Goal: Task Accomplishment & Management: Manage account settings

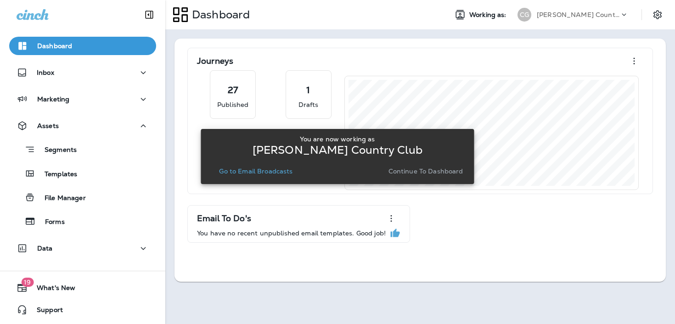
click at [603, 22] on div "CG [PERSON_NAME] Country Club" at bounding box center [573, 15] width 122 height 18
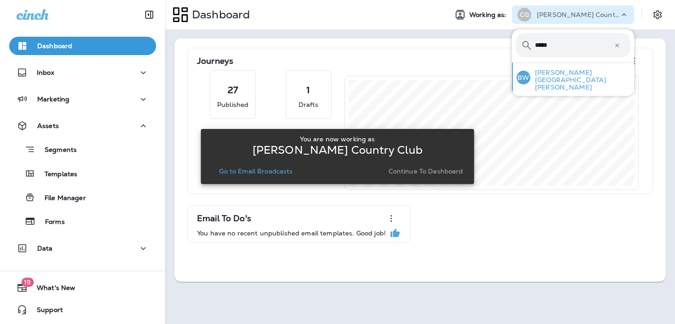
type input "*****"
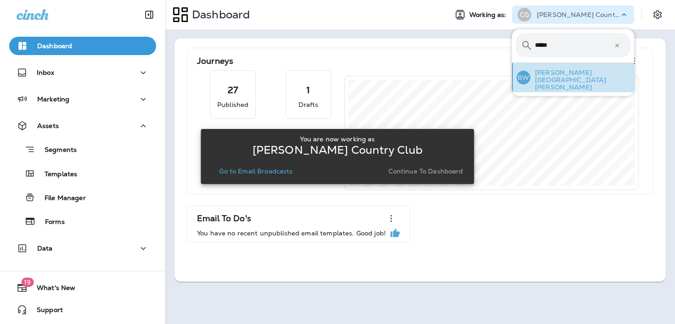
click at [580, 78] on p "[PERSON_NAME][GEOGRAPHIC_DATA][PERSON_NAME]" at bounding box center [580, 80] width 100 height 22
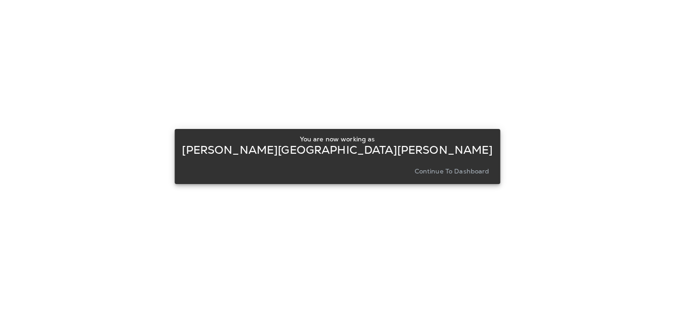
click at [427, 170] on p "Continue to Dashboard" at bounding box center [451, 171] width 75 height 7
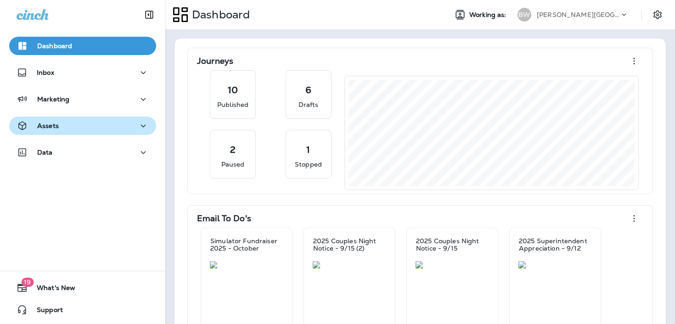
click at [130, 119] on button "Assets" at bounding box center [82, 126] width 147 height 18
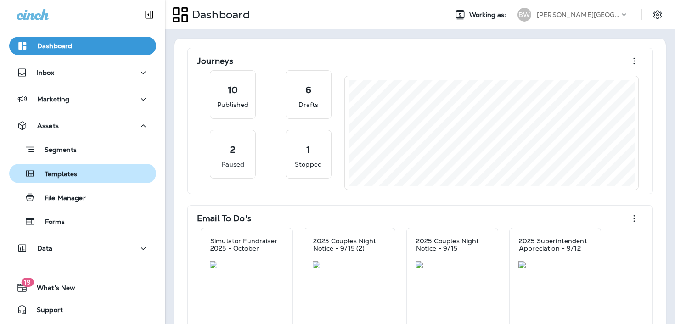
click at [105, 174] on div "Templates" at bounding box center [83, 174] width 140 height 14
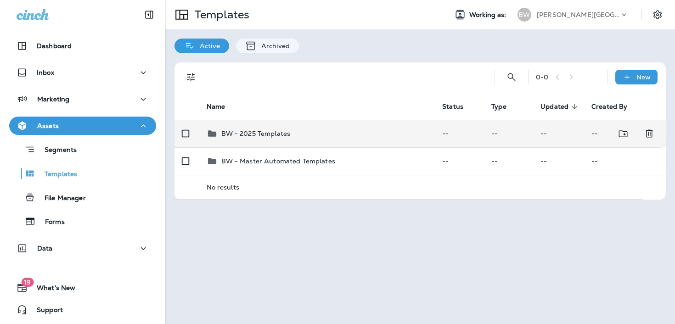
click at [311, 126] on td "BW - 2025 Templates" at bounding box center [317, 134] width 236 height 28
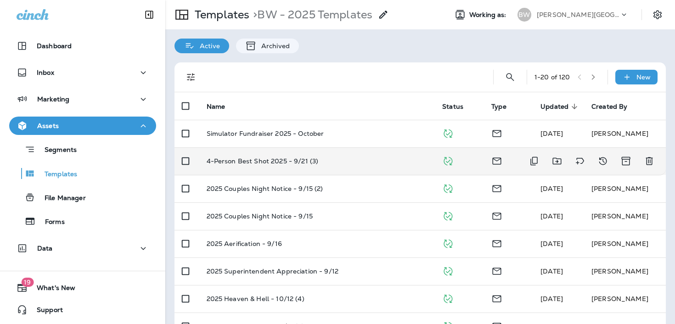
click at [328, 170] on td "4-Person Best Shot 2025 - 9/21 (3)" at bounding box center [317, 161] width 236 height 28
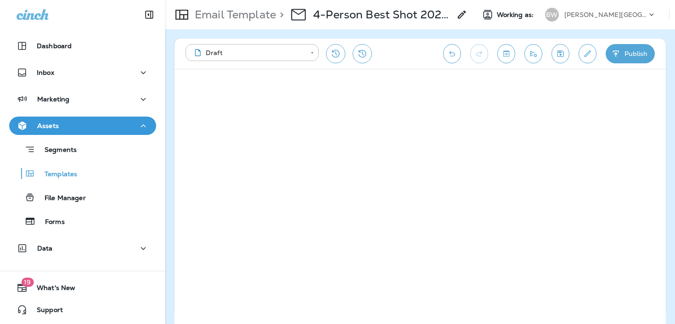
click at [588, 55] on icon "Edit details" at bounding box center [587, 53] width 10 height 9
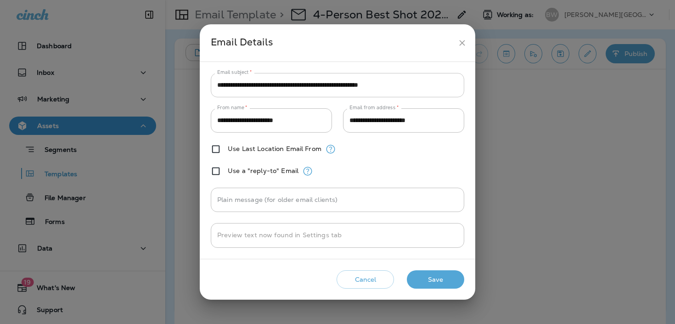
click at [384, 84] on input "**********" at bounding box center [337, 85] width 253 height 24
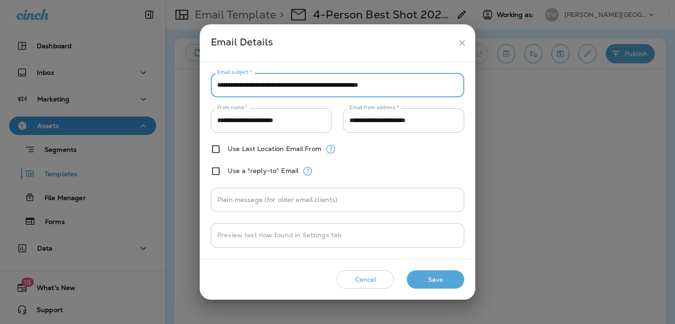
click at [384, 84] on input "**********" at bounding box center [337, 85] width 253 height 24
paste input "text"
type input "**********"
click at [427, 281] on button "Save" at bounding box center [435, 279] width 57 height 19
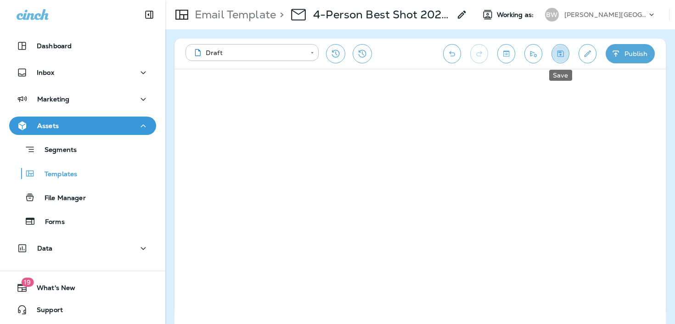
click at [557, 60] on button "Save" at bounding box center [560, 53] width 18 height 19
click at [533, 59] on button "Send test email" at bounding box center [533, 53] width 18 height 19
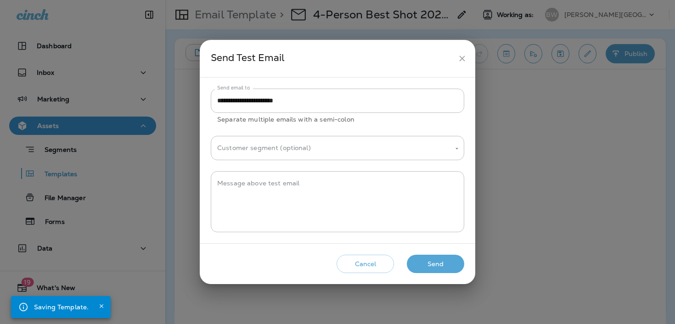
click at [444, 263] on button "Send" at bounding box center [435, 264] width 57 height 19
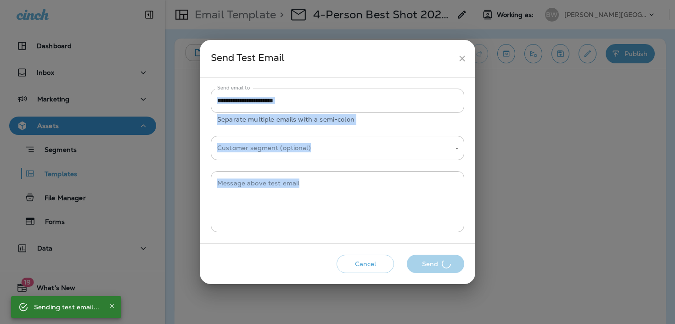
click at [444, 263] on div "Cancel Send" at bounding box center [337, 264] width 261 height 26
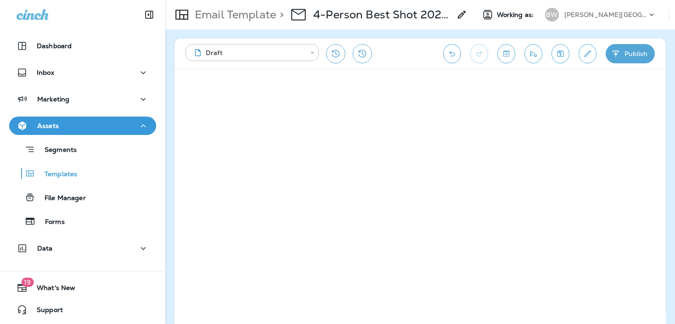
click at [559, 56] on icon "Save" at bounding box center [560, 53] width 10 height 9
click at [536, 56] on icon "Send test email" at bounding box center [533, 53] width 10 height 9
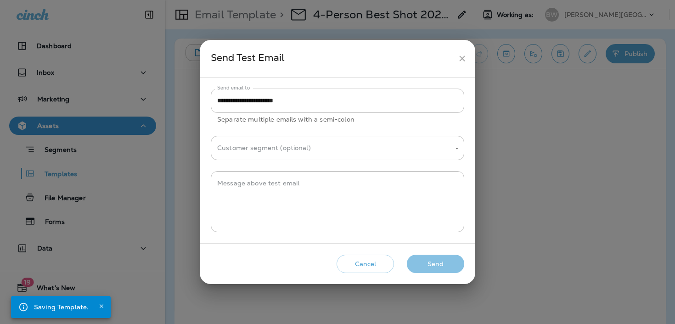
click at [423, 268] on button "Send" at bounding box center [435, 264] width 57 height 19
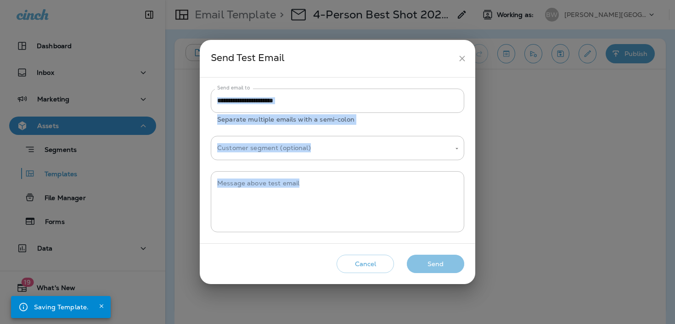
click at [423, 268] on div "Cancel Send" at bounding box center [337, 264] width 261 height 26
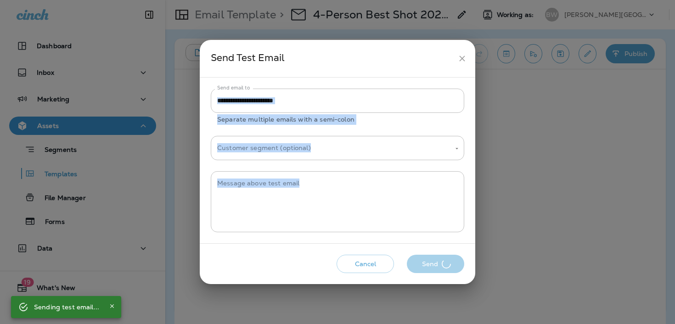
click at [423, 268] on div "Cancel Send" at bounding box center [337, 264] width 261 height 26
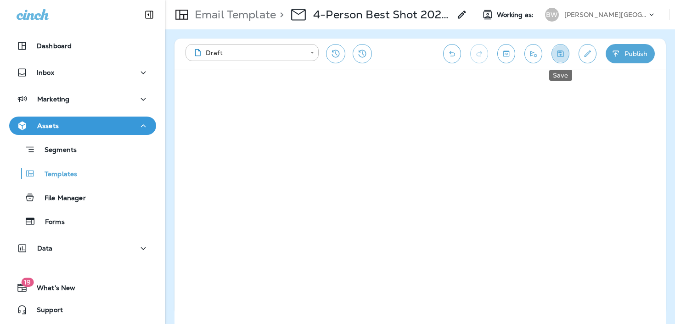
click at [565, 57] on button "Save" at bounding box center [560, 53] width 18 height 19
click at [551, 48] on div "**********" at bounding box center [419, 54] width 491 height 30
click at [555, 48] on button "Save" at bounding box center [560, 53] width 18 height 19
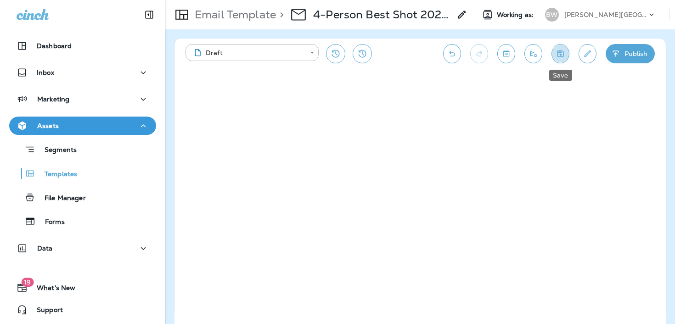
click at [555, 48] on button "Save" at bounding box center [560, 53] width 18 height 19
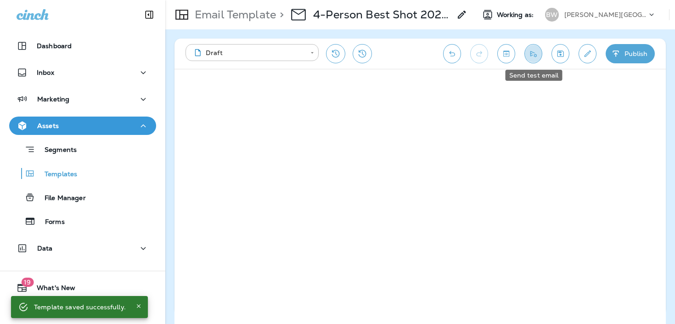
click at [535, 48] on button "Send test email" at bounding box center [533, 53] width 18 height 19
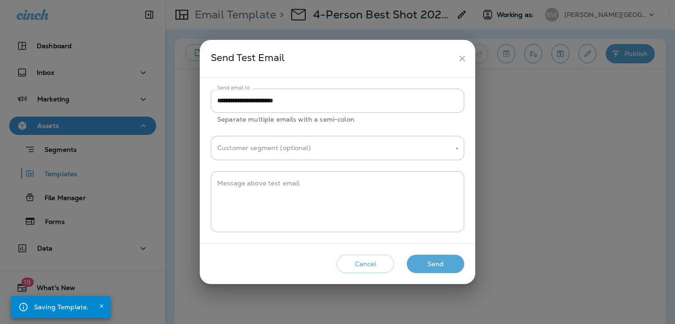
click at [437, 274] on div "Cancel Send" at bounding box center [337, 264] width 261 height 26
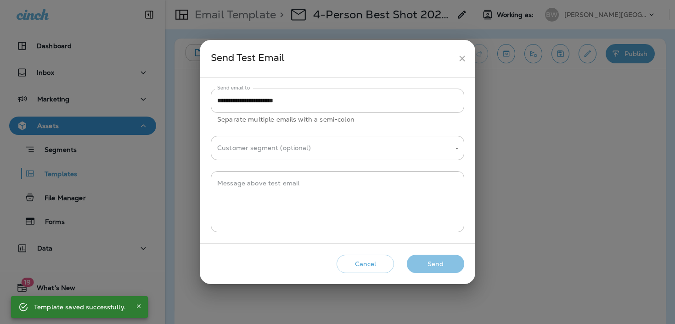
click at [437, 265] on button "Send" at bounding box center [435, 264] width 57 height 19
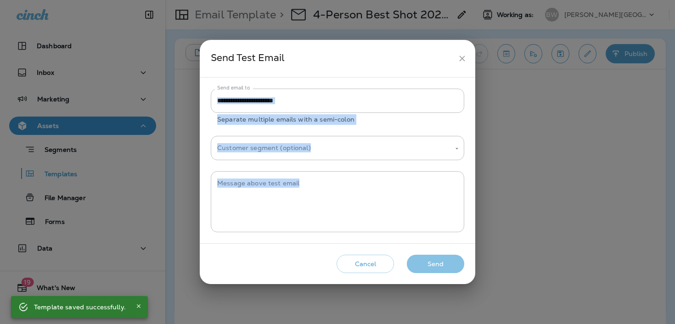
click at [437, 265] on div "Cancel Send" at bounding box center [337, 264] width 261 height 26
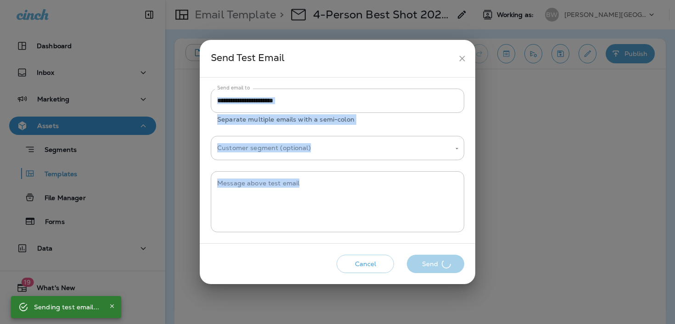
click at [437, 265] on div "Cancel Send" at bounding box center [337, 264] width 261 height 26
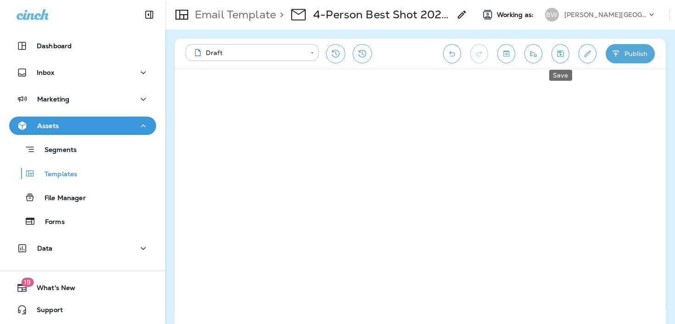
click at [566, 51] on button "Save" at bounding box center [560, 53] width 18 height 19
click at [566, 50] on button "Save" at bounding box center [560, 53] width 18 height 19
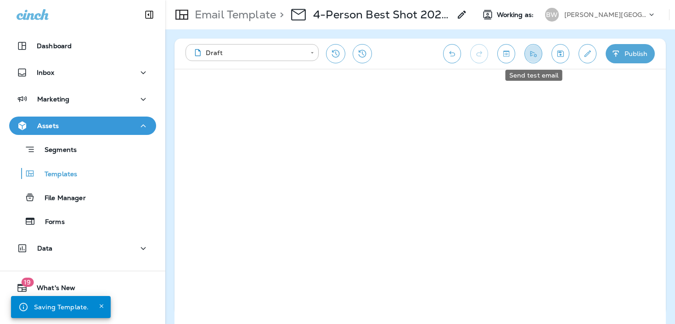
click at [538, 52] on button "Send test email" at bounding box center [533, 53] width 18 height 19
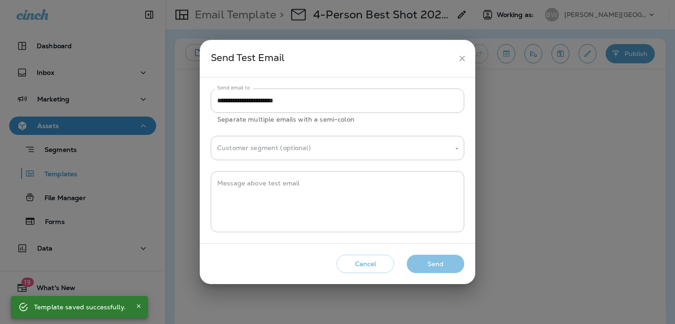
click at [435, 273] on button "Send" at bounding box center [435, 264] width 57 height 19
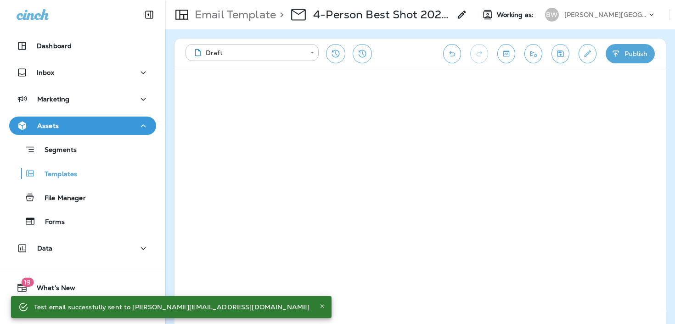
click at [530, 55] on icon "Send test email" at bounding box center [533, 53] width 10 height 9
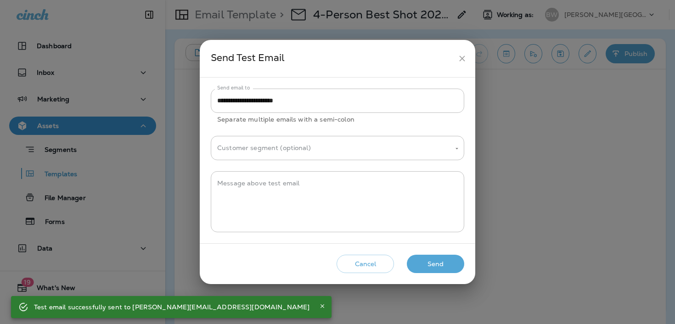
click at [440, 259] on button "Send" at bounding box center [435, 264] width 57 height 19
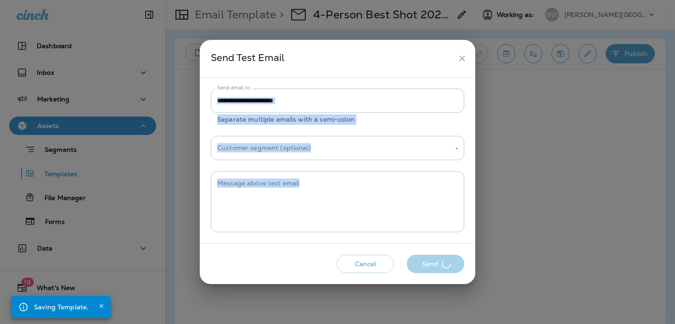
click at [440, 259] on div "Cancel Send" at bounding box center [337, 264] width 261 height 26
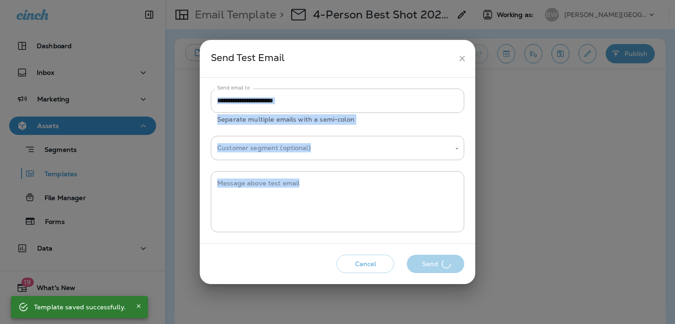
click at [440, 259] on div "Cancel Send" at bounding box center [337, 264] width 261 height 26
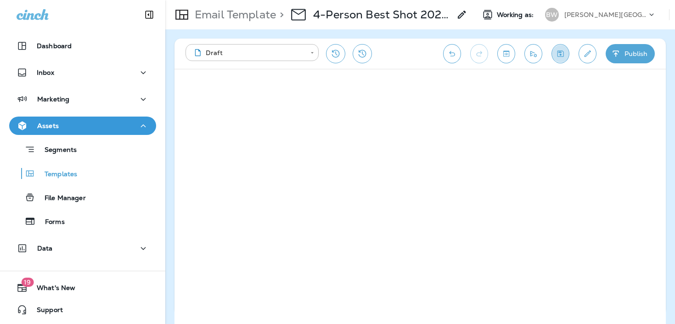
click at [559, 55] on icon "Save" at bounding box center [560, 53] width 10 height 9
click at [530, 56] on icon "Send test email" at bounding box center [533, 53] width 10 height 9
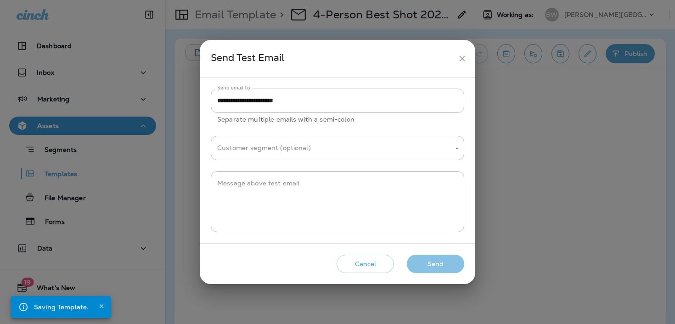
click at [460, 265] on button "Send" at bounding box center [435, 264] width 57 height 19
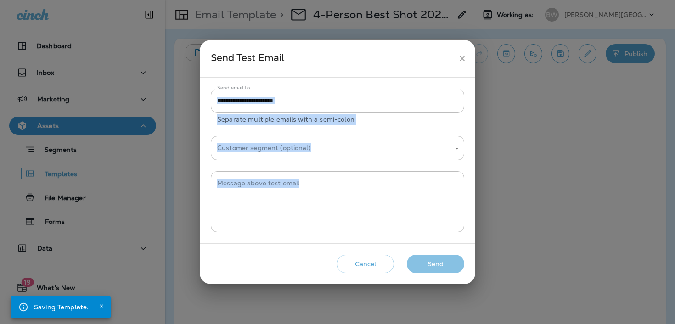
click at [460, 265] on div "Cancel Send" at bounding box center [337, 264] width 261 height 26
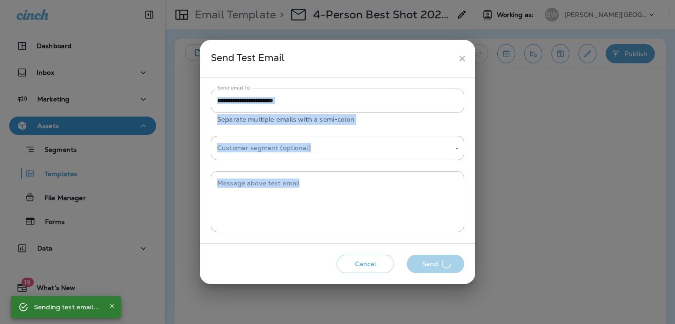
click at [460, 265] on div "Cancel Send" at bounding box center [337, 264] width 261 height 26
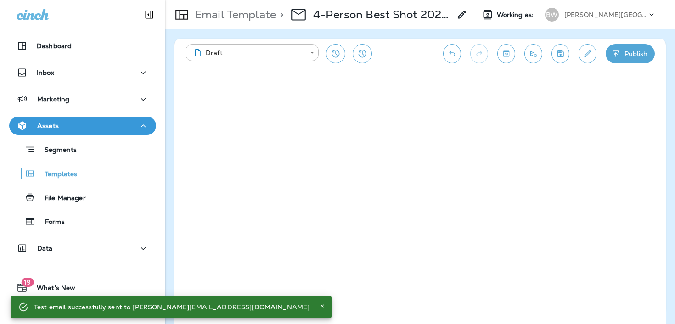
click at [455, 22] on div "> 4-Person Best Shot 2025 - 9/21 (3)" at bounding box center [371, 15] width 191 height 26
click at [456, 21] on div "> 4-Person Best Shot 2025 - 9/21 (3)" at bounding box center [371, 15] width 191 height 26
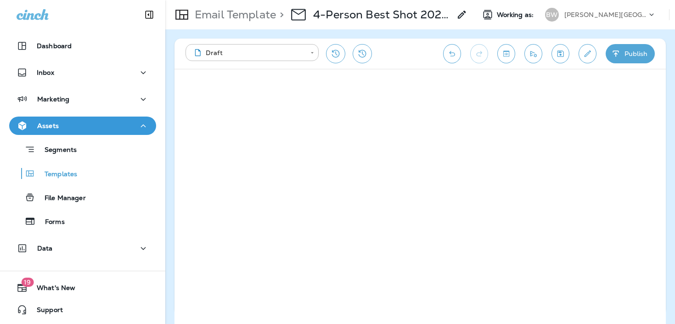
click at [463, 19] on icon at bounding box center [461, 14] width 11 height 11
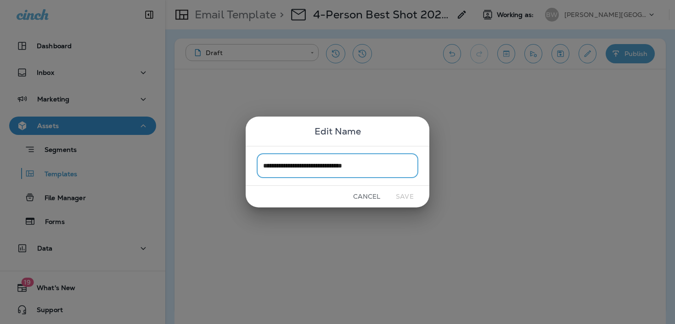
click at [307, 173] on input "**********" at bounding box center [338, 166] width 162 height 24
click at [306, 157] on input "**********" at bounding box center [338, 166] width 162 height 24
click at [368, 200] on button "Cancel" at bounding box center [366, 197] width 34 height 14
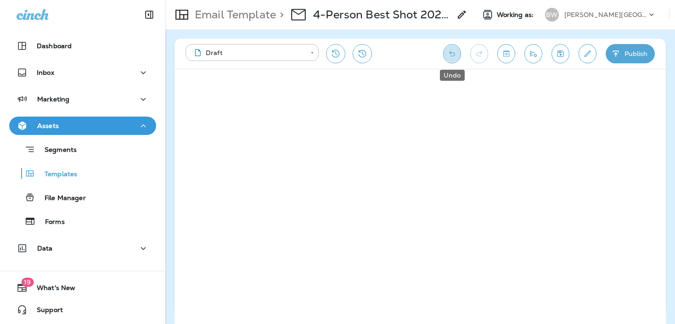
click at [444, 48] on button "Undo" at bounding box center [452, 53] width 18 height 19
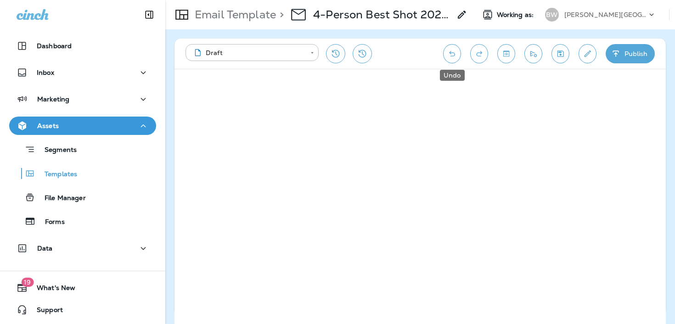
click at [444, 48] on button "Undo" at bounding box center [452, 53] width 18 height 19
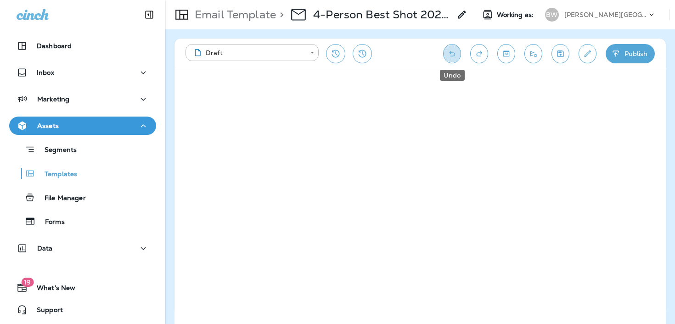
click at [444, 48] on button "Undo" at bounding box center [452, 53] width 18 height 19
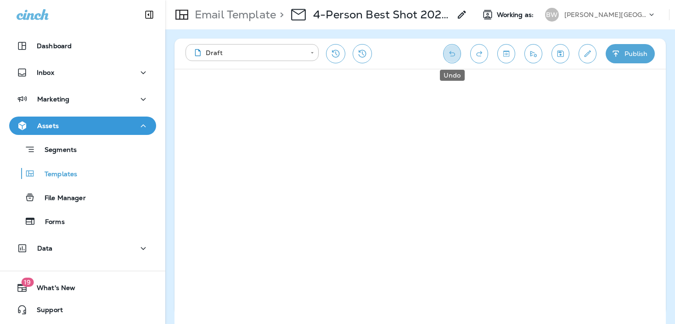
click at [444, 48] on button "Undo" at bounding box center [452, 53] width 18 height 19
click at [442, 47] on div "**********" at bounding box center [419, 54] width 491 height 30
click at [444, 47] on div "**********" at bounding box center [419, 54] width 491 height 30
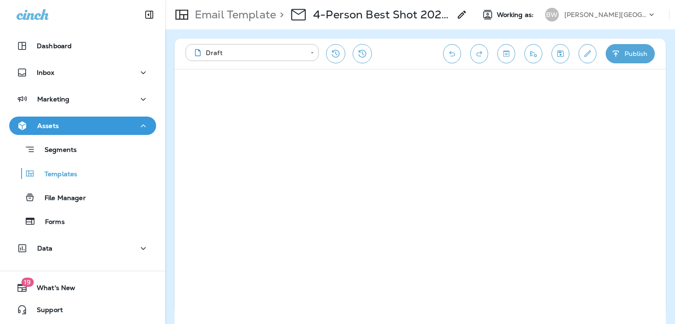
click at [444, 47] on div "**********" at bounding box center [419, 54] width 491 height 30
click at [448, 52] on icon "Undo" at bounding box center [452, 53] width 10 height 9
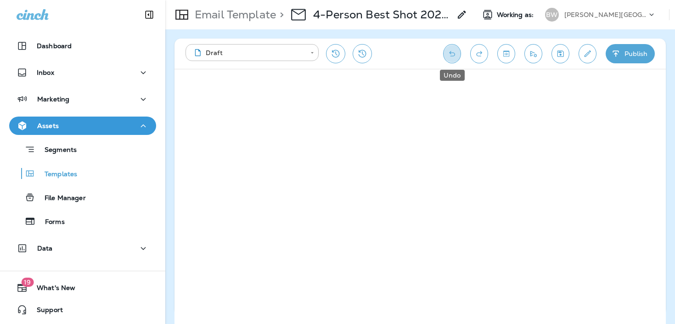
click at [448, 52] on icon "Undo" at bounding box center [452, 53] width 10 height 9
click at [453, 50] on icon "Undo" at bounding box center [452, 53] width 10 height 9
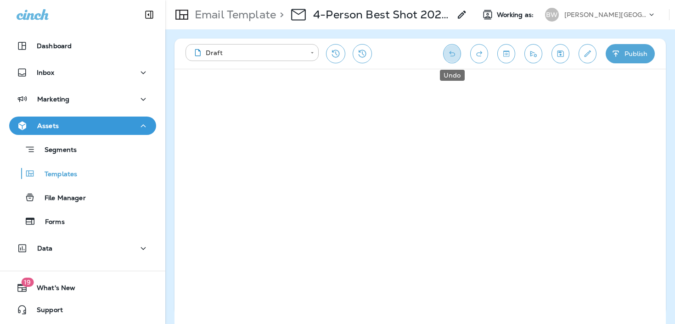
click at [453, 50] on icon "Undo" at bounding box center [452, 53] width 10 height 9
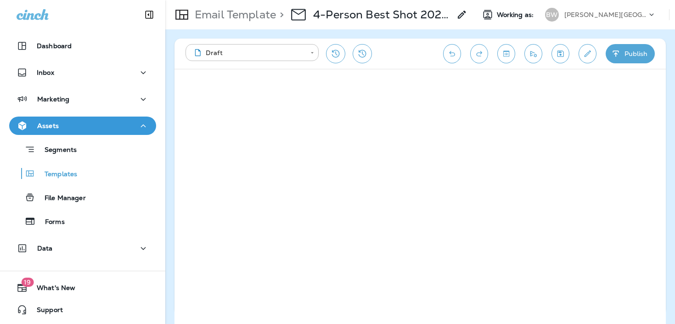
click at [427, 50] on div "**********" at bounding box center [309, 53] width 248 height 19
click at [453, 59] on button "Undo" at bounding box center [452, 53] width 18 height 19
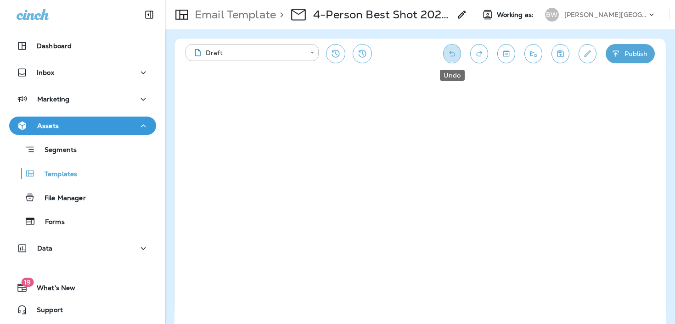
click at [453, 59] on button "Undo" at bounding box center [452, 53] width 18 height 19
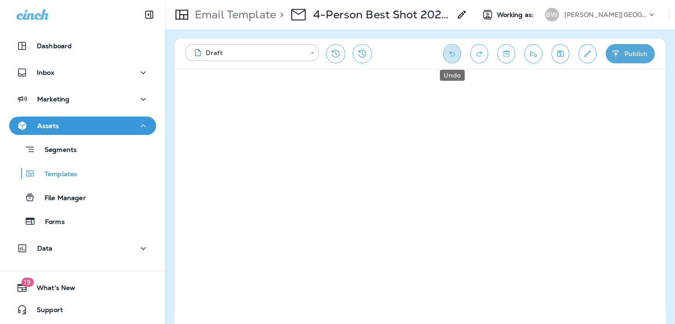
click at [453, 59] on button "Undo" at bounding box center [452, 53] width 18 height 19
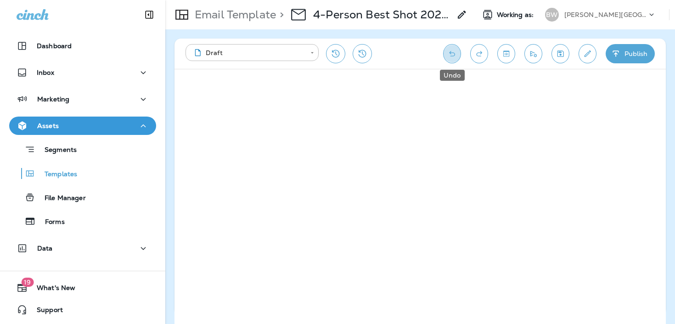
click at [453, 59] on button "Undo" at bounding box center [452, 53] width 18 height 19
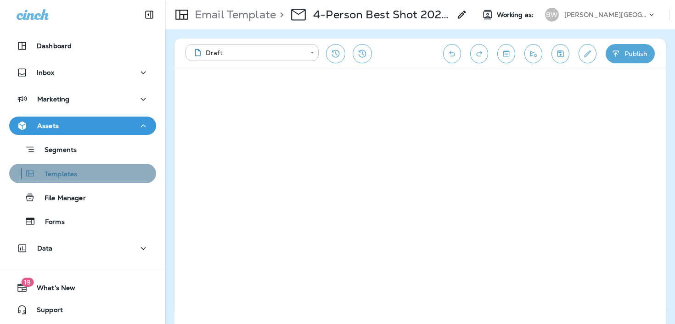
click at [76, 175] on p "Templates" at bounding box center [56, 174] width 42 height 9
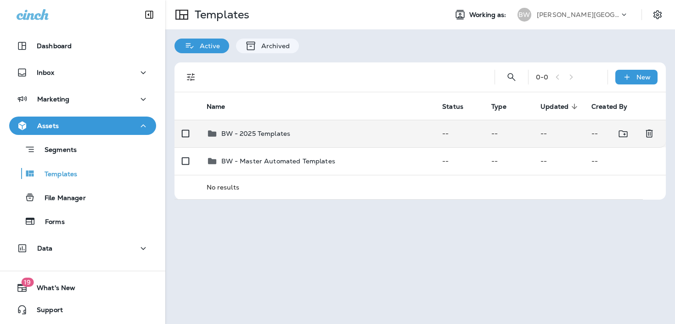
click at [367, 134] on div "BW - 2025 Templates" at bounding box center [317, 133] width 221 height 11
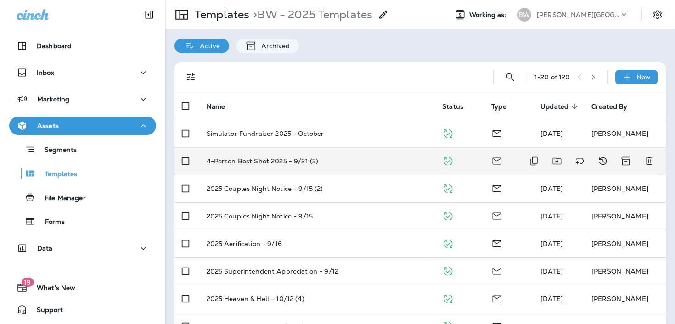
click at [369, 169] on td "4-Person Best Shot 2025 - 9/21 (3)" at bounding box center [317, 161] width 236 height 28
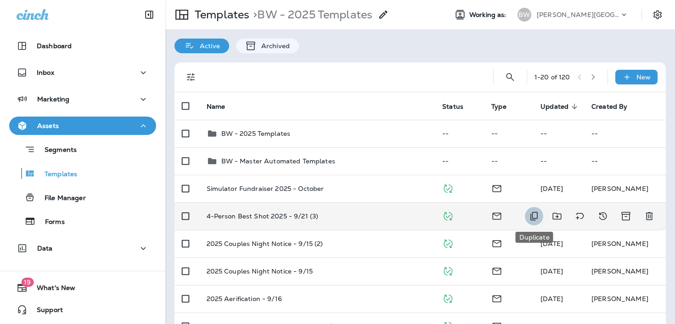
click at [536, 220] on icon "Duplicate" at bounding box center [533, 216] width 11 height 11
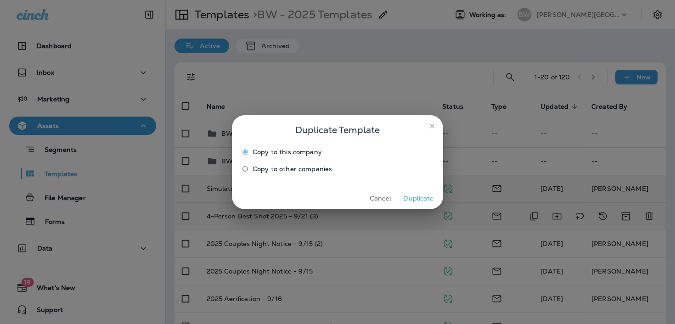
click at [415, 200] on button "Duplicate" at bounding box center [418, 198] width 34 height 14
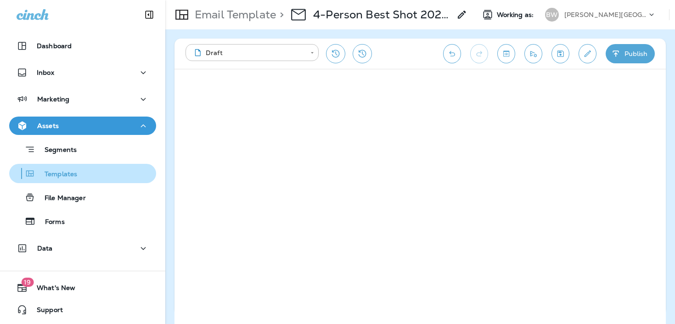
click at [84, 168] on div "Templates" at bounding box center [83, 174] width 140 height 14
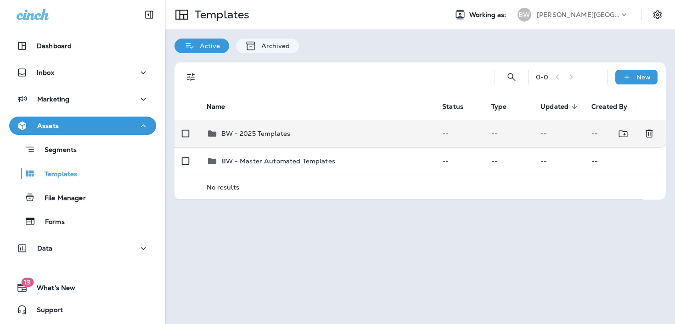
click at [385, 127] on td "BW - 2025 Templates" at bounding box center [317, 134] width 236 height 28
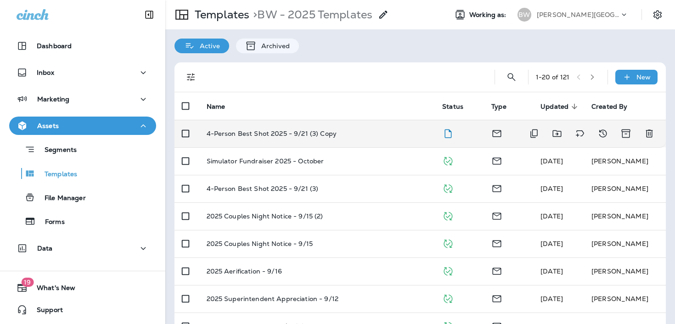
click at [394, 144] on td "4-Person Best Shot 2025 - 9/21 (3) Copy" at bounding box center [317, 134] width 236 height 28
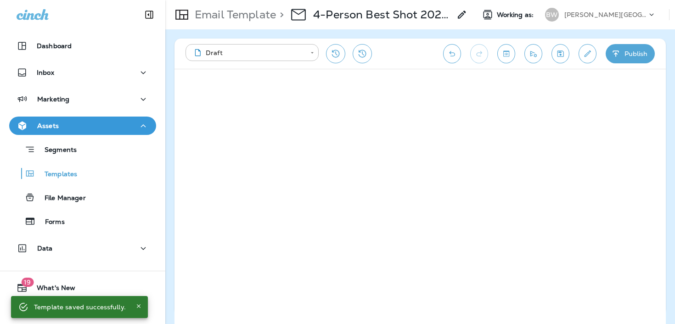
click at [459, 17] on icon at bounding box center [461, 14] width 11 height 11
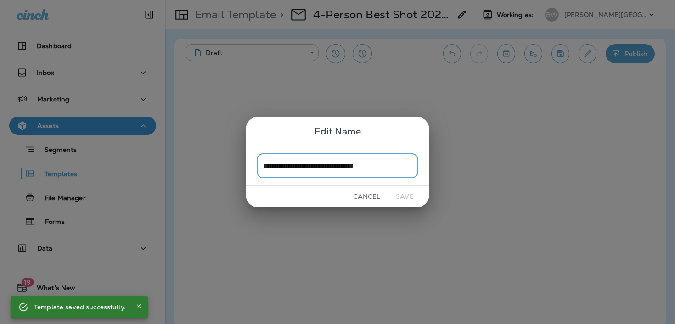
click at [367, 191] on button "Cancel" at bounding box center [366, 197] width 34 height 14
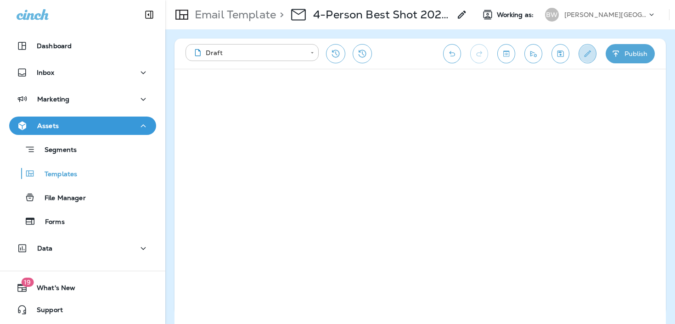
click at [590, 57] on icon "Edit details" at bounding box center [587, 53] width 10 height 9
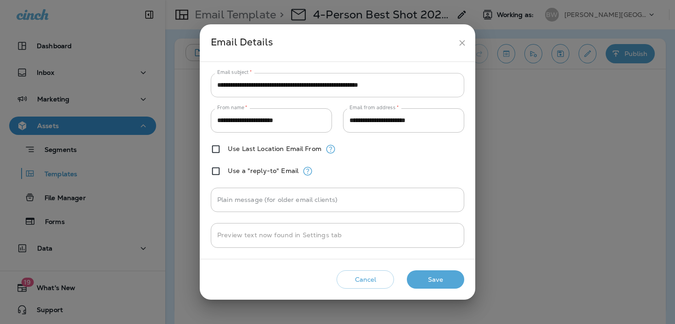
click at [407, 86] on input "**********" at bounding box center [337, 85] width 253 height 24
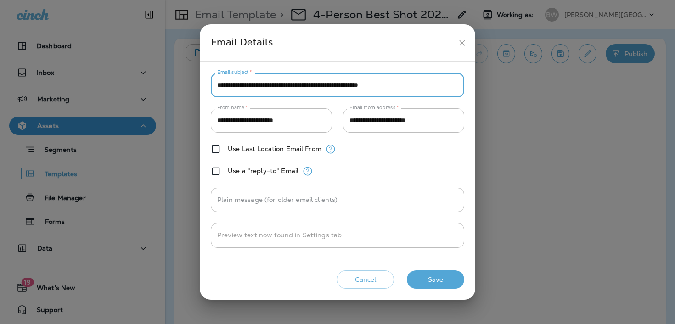
click at [407, 86] on input "**********" at bounding box center [337, 85] width 253 height 24
paste input "text"
type input "**********"
click at [438, 273] on button "Save" at bounding box center [435, 279] width 57 height 19
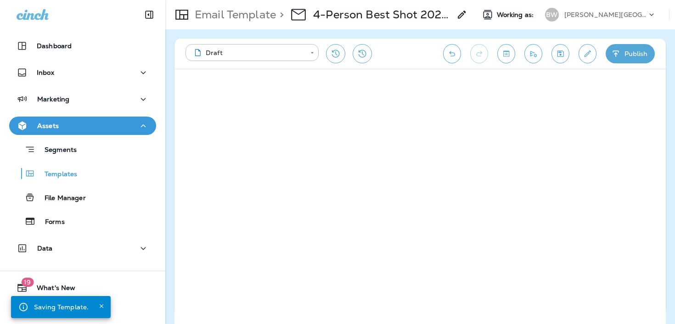
click at [463, 16] on icon at bounding box center [461, 14] width 11 height 11
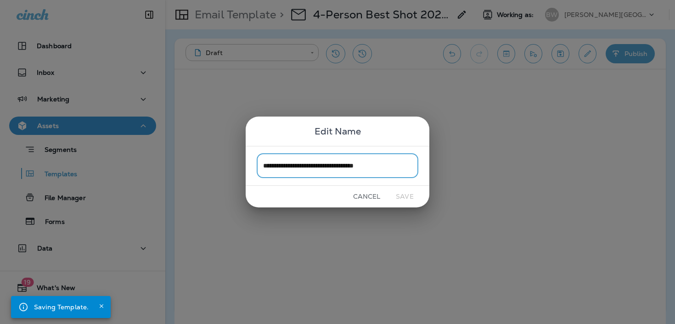
click at [357, 162] on input "**********" at bounding box center [338, 166] width 162 height 24
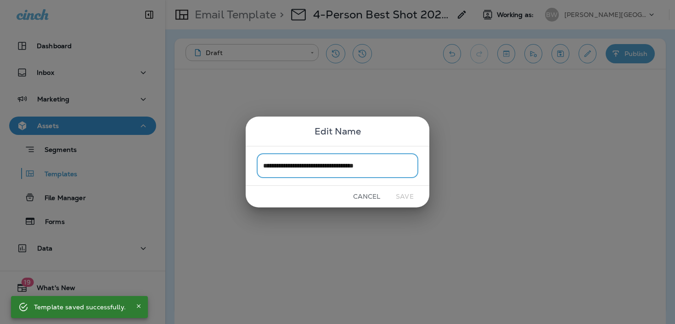
click at [326, 164] on input "**********" at bounding box center [338, 166] width 162 height 24
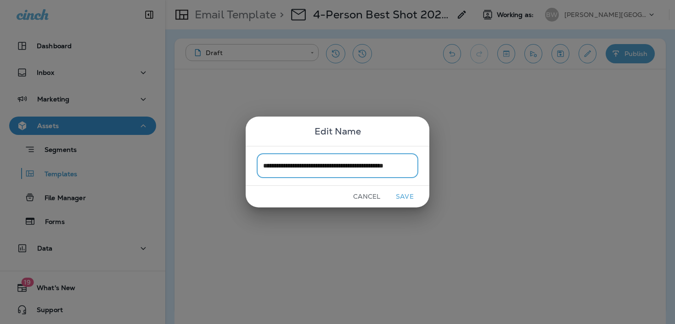
scroll to position [0, 23]
drag, startPoint x: 395, startPoint y: 165, endPoint x: 408, endPoint y: 168, distance: 13.6
click at [408, 168] on input "**********" at bounding box center [338, 166] width 162 height 24
drag, startPoint x: 379, startPoint y: 167, endPoint x: 497, endPoint y: 165, distance: 117.5
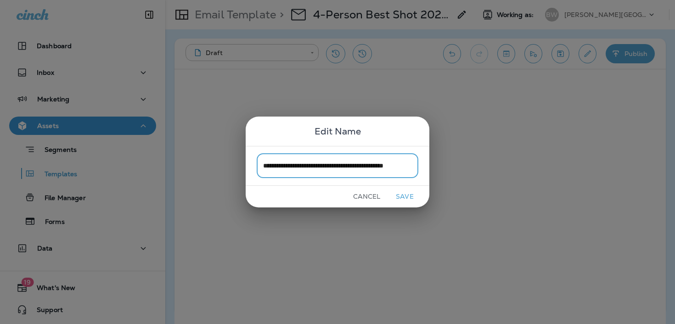
click at [493, 167] on div "**********" at bounding box center [337, 162] width 675 height 324
type input "**********"
click at [404, 190] on button "Save" at bounding box center [404, 197] width 34 height 14
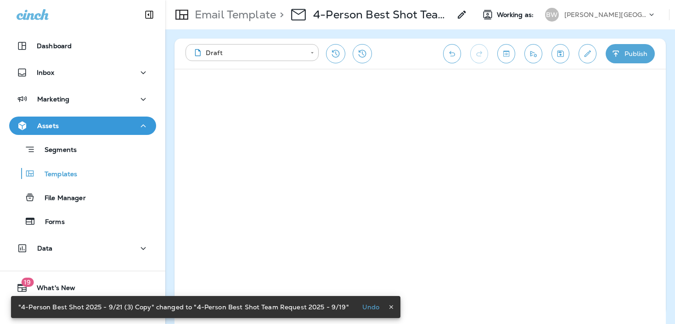
click at [554, 62] on div "**********" at bounding box center [419, 54] width 491 height 30
click at [559, 54] on icon "Save" at bounding box center [560, 53] width 10 height 9
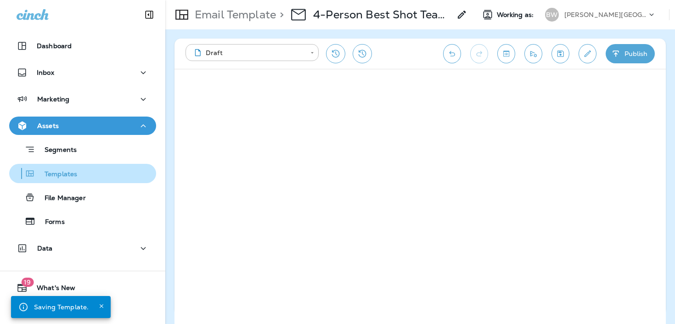
click at [76, 172] on p "Templates" at bounding box center [56, 174] width 42 height 9
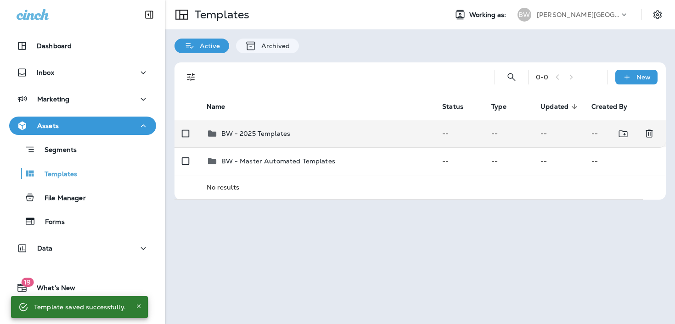
click at [367, 132] on div "BW - 2025 Templates" at bounding box center [317, 133] width 221 height 11
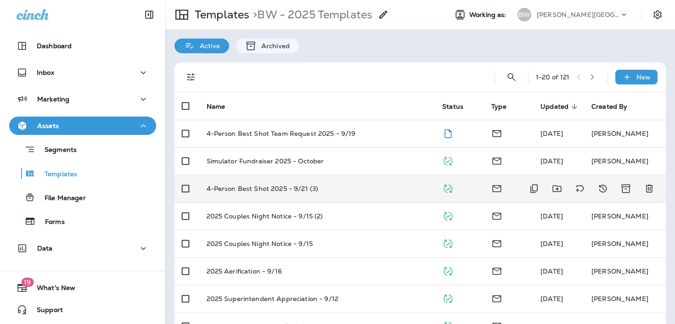
click at [392, 197] on td "4-Person Best Shot 2025 - 9/21 (3)" at bounding box center [317, 189] width 236 height 28
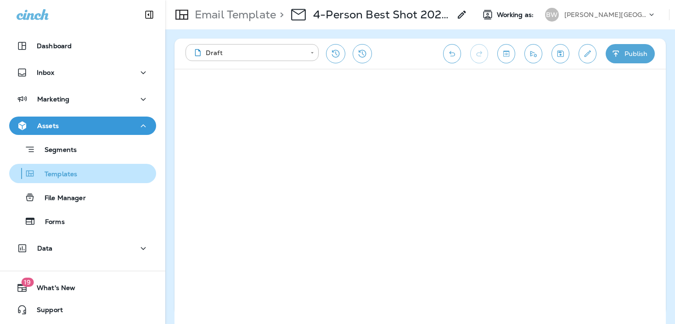
click at [54, 179] on p "Templates" at bounding box center [56, 174] width 42 height 9
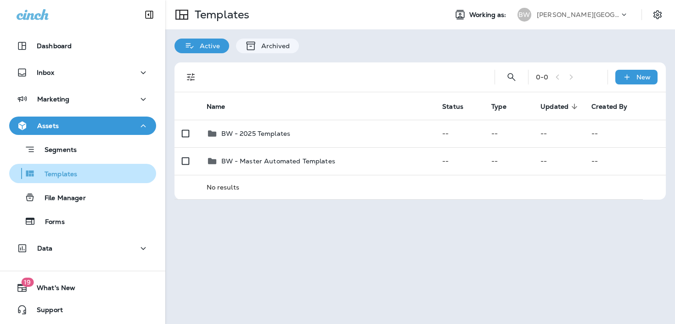
click at [68, 177] on p "Templates" at bounding box center [56, 174] width 42 height 9
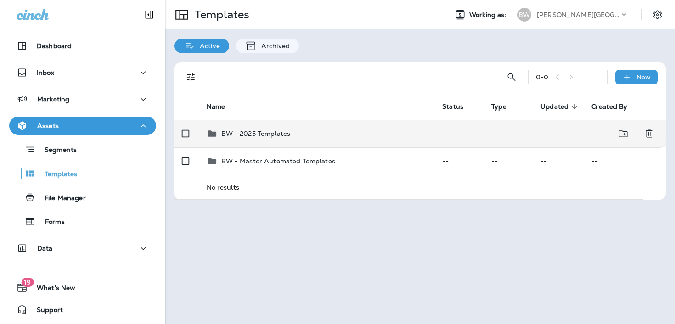
click at [291, 131] on div "BW - 2025 Templates" at bounding box center [317, 133] width 221 height 11
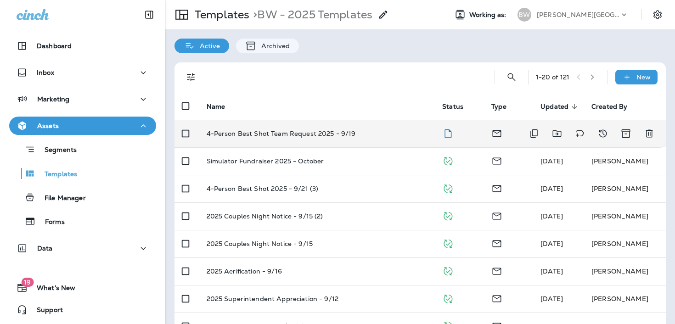
click at [382, 122] on td "4-Person Best Shot Team Request 2025 - 9/19" at bounding box center [317, 134] width 236 height 28
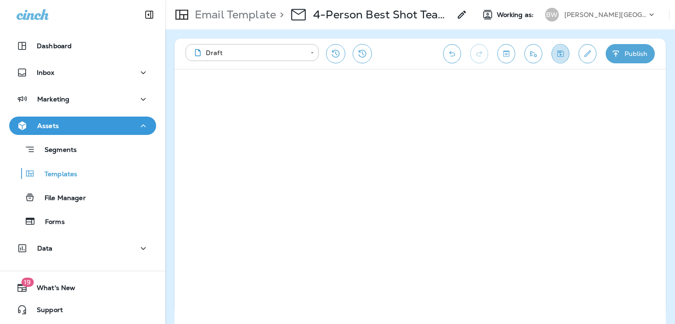
click at [556, 49] on icon "Save" at bounding box center [560, 53] width 10 height 9
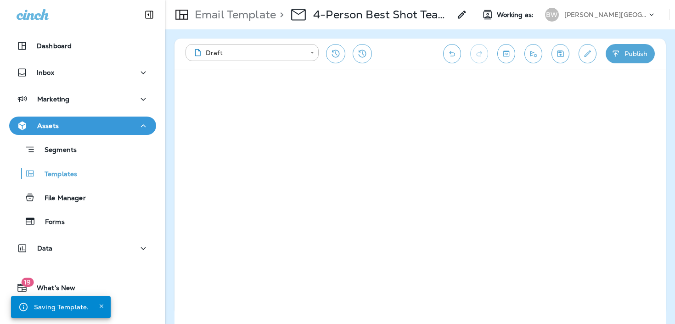
click at [64, 184] on div "Segments Templates File Manager Forms" at bounding box center [82, 183] width 147 height 96
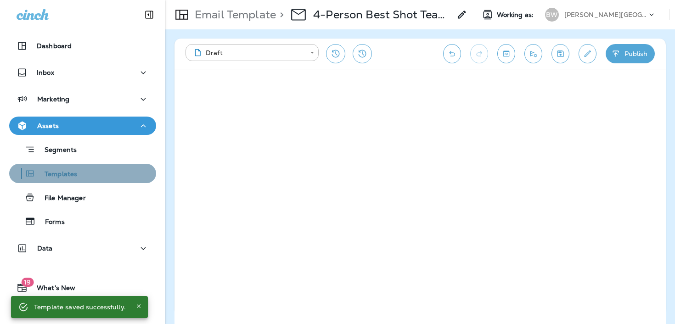
click at [64, 176] on p "Templates" at bounding box center [56, 174] width 42 height 9
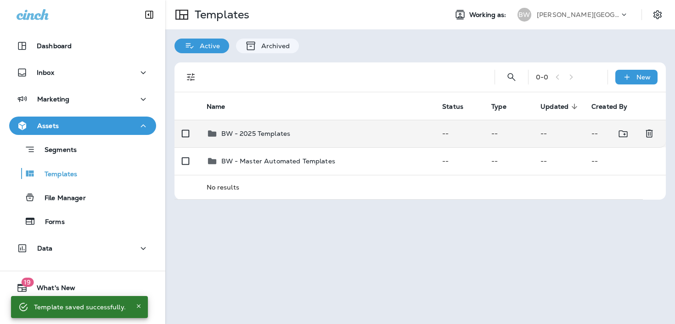
click at [346, 136] on div "BW - 2025 Templates" at bounding box center [317, 133] width 221 height 11
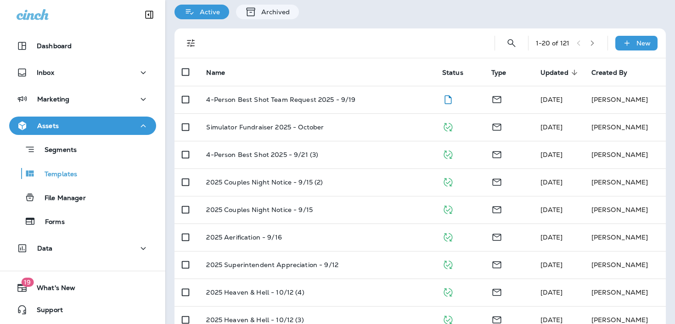
scroll to position [34, 0]
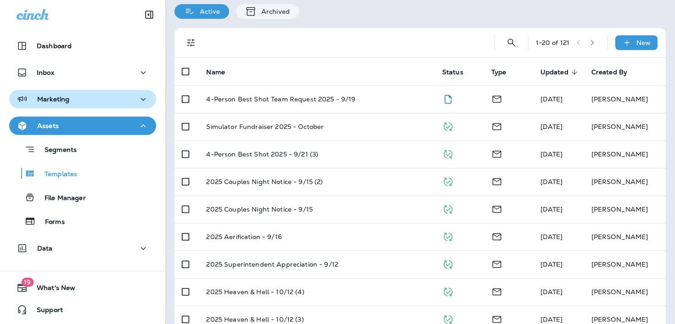
click at [26, 91] on button "Marketing" at bounding box center [82, 99] width 147 height 18
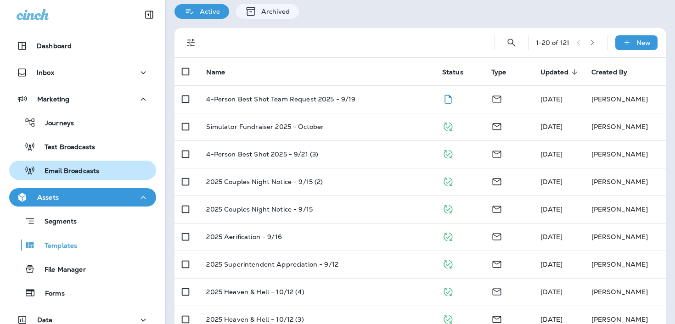
drag, startPoint x: 70, startPoint y: 150, endPoint x: 69, endPoint y: 162, distance: 12.4
click at [69, 162] on div "Journeys Text Broadcasts Email Broadcasts" at bounding box center [82, 144] width 147 height 72
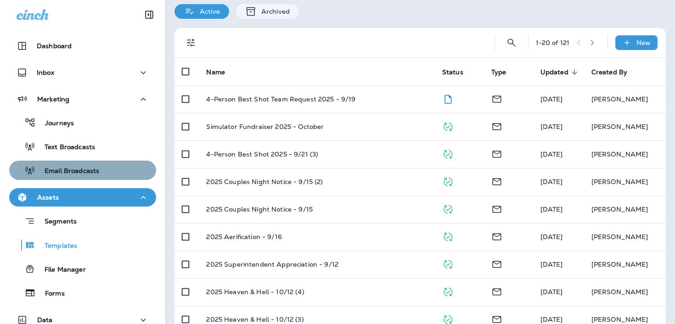
click at [69, 162] on button "Email Broadcasts" at bounding box center [82, 170] width 147 height 19
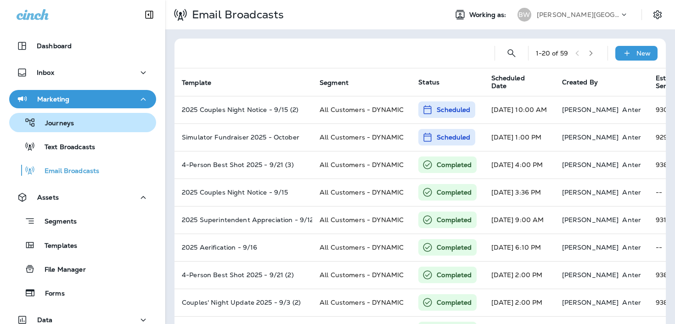
click at [119, 126] on div "Journeys" at bounding box center [83, 123] width 140 height 14
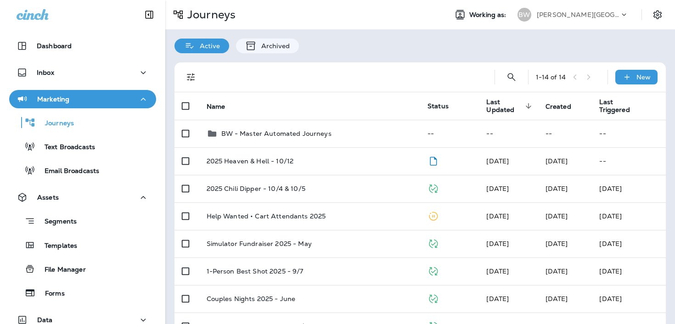
click at [593, 81] on div "1 - 14 of 14" at bounding box center [568, 77] width 64 height 14
click at [593, 80] on div "1 - 14 of 14" at bounding box center [568, 77] width 64 height 14
click at [509, 78] on icon "Search Journeys" at bounding box center [511, 77] width 8 height 8
type input "*"
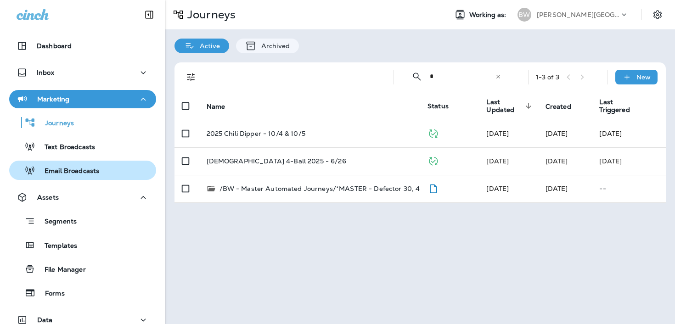
click at [75, 168] on p "Email Broadcasts" at bounding box center [67, 171] width 64 height 9
